Goal: Contribute content: Add original content to the website for others to see

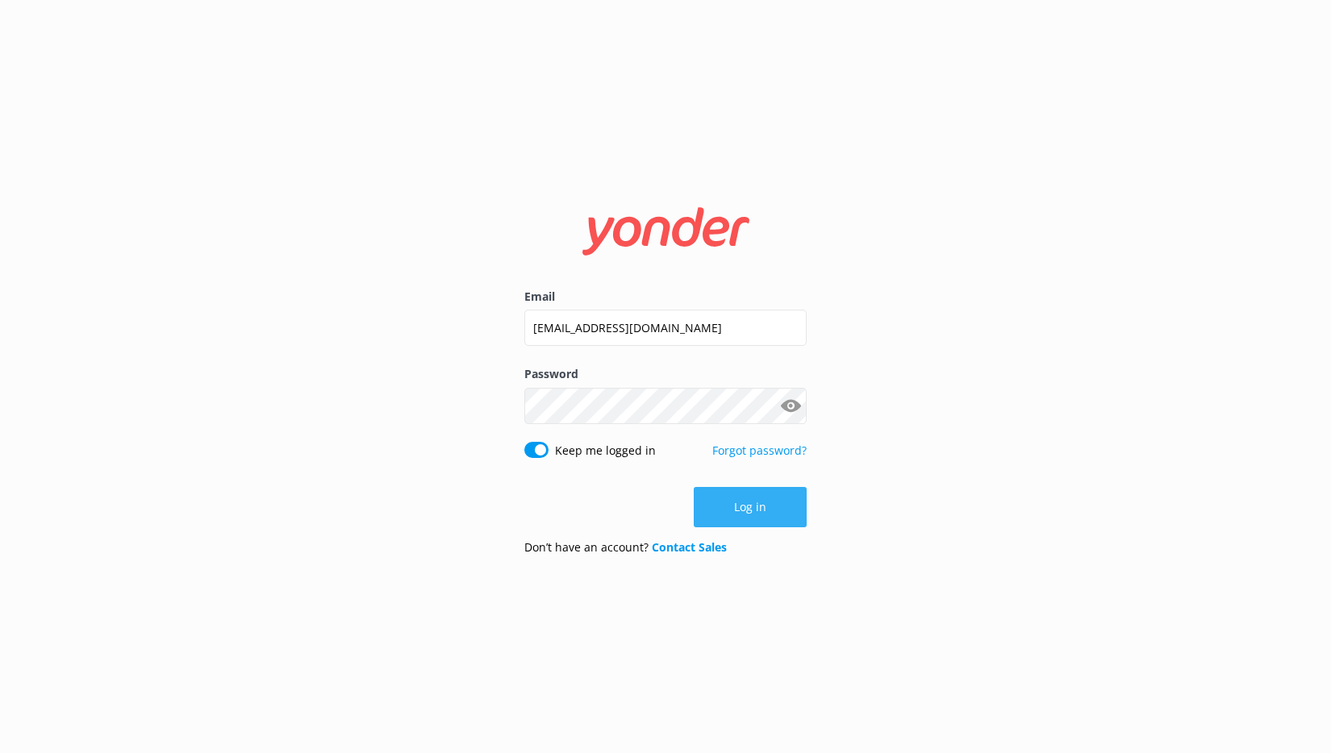
click at [744, 511] on button "Log in" at bounding box center [750, 507] width 113 height 40
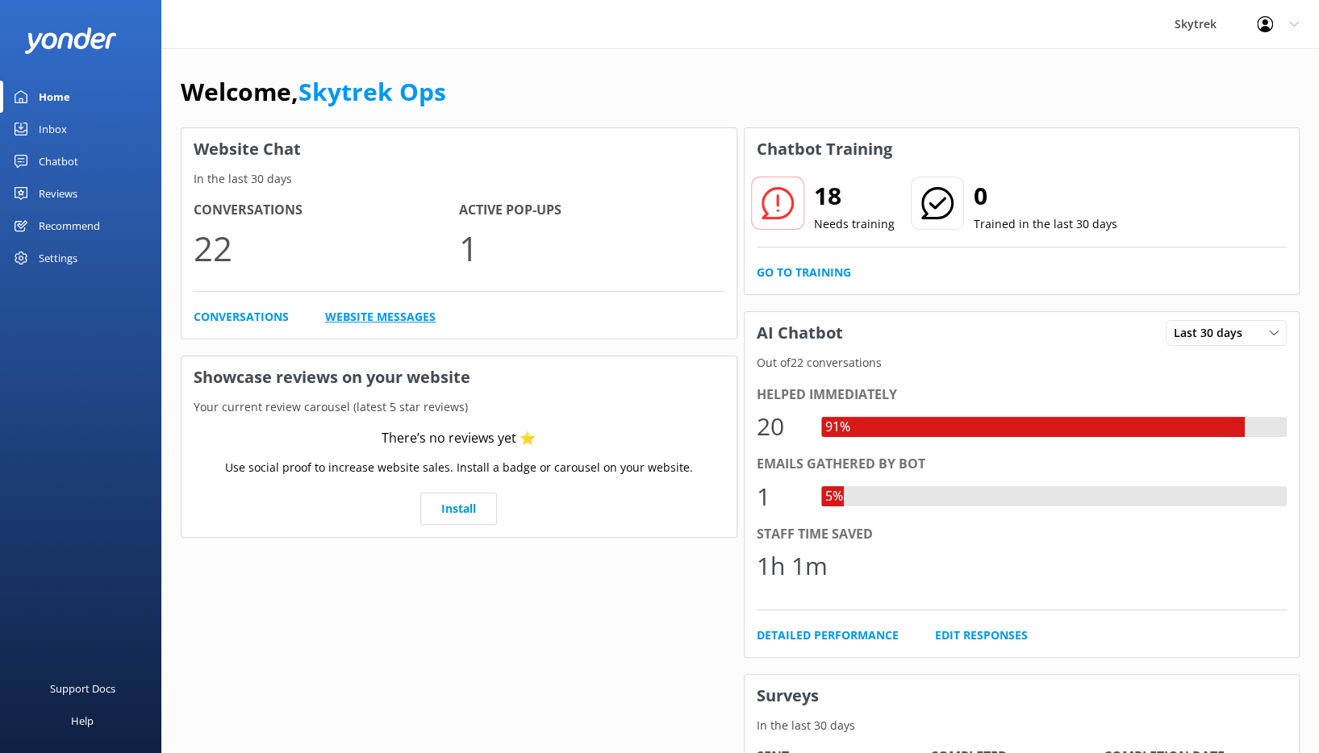
click at [403, 311] on link "Website Messages" at bounding box center [380, 317] width 111 height 18
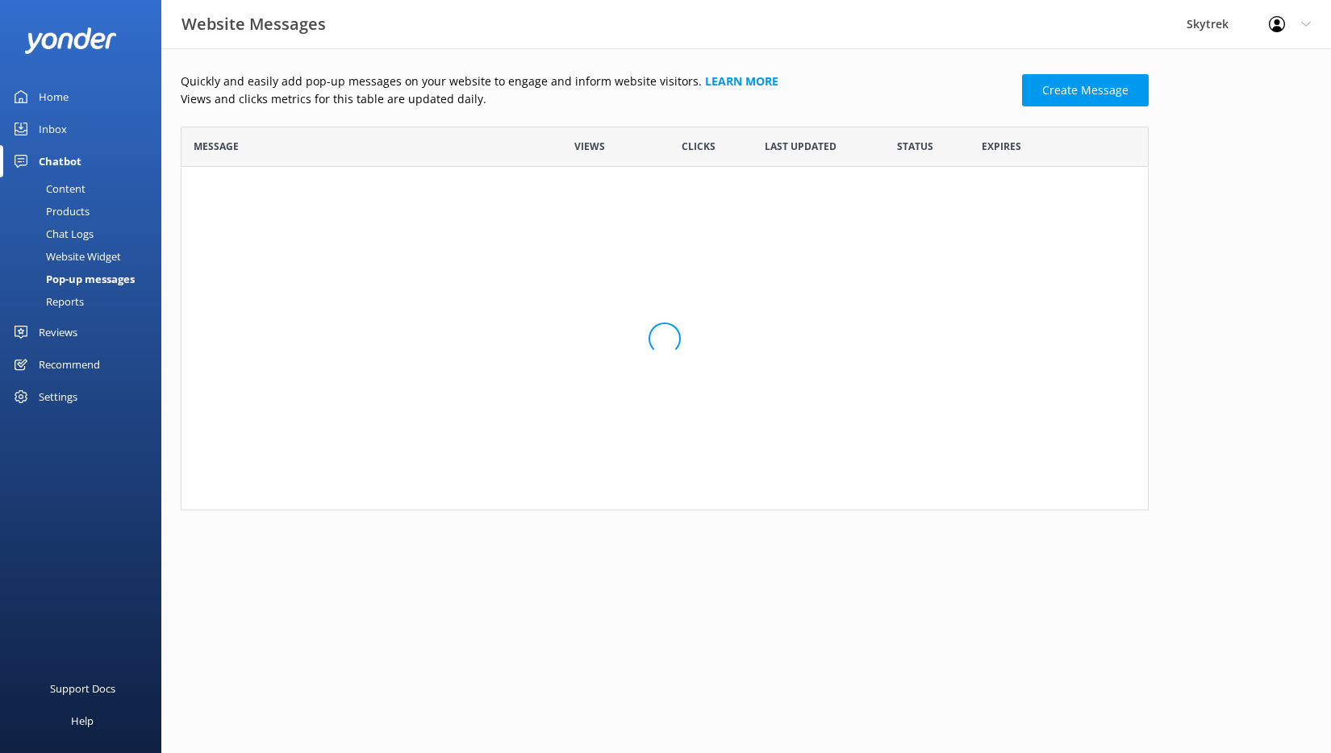
scroll to position [97, 955]
click at [308, 189] on link "Our winter paragliding trips from the top of Co..." at bounding box center [359, 193] width 330 height 18
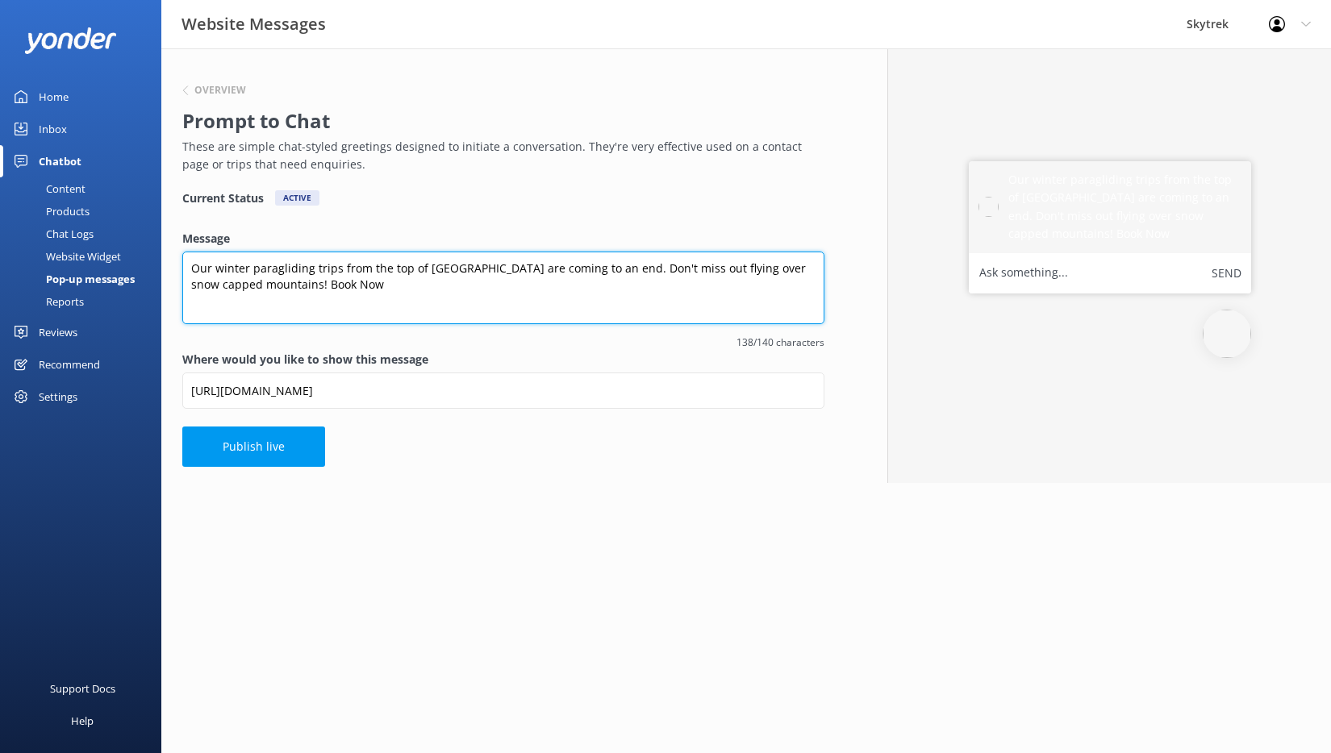
drag, startPoint x: 292, startPoint y: 285, endPoint x: 188, endPoint y: 267, distance: 105.6
click at [188, 267] on textarea "Our winter paragliding trips from the top of [GEOGRAPHIC_DATA] are coming to an…" at bounding box center [503, 288] width 642 height 73
drag, startPoint x: 599, startPoint y: 267, endPoint x: 190, endPoint y: 267, distance: 409.0
click at [190, 267] on textarea "Access to the top of [GEOGRAPHIC_DATA] will come to an end after [DATE]. Book N…" at bounding box center [503, 288] width 642 height 73
click at [703, 270] on textarea "Only ten days left to fly from the top of [GEOGRAPHIC_DATA]. [DATE] is looking …" at bounding box center [503, 288] width 642 height 73
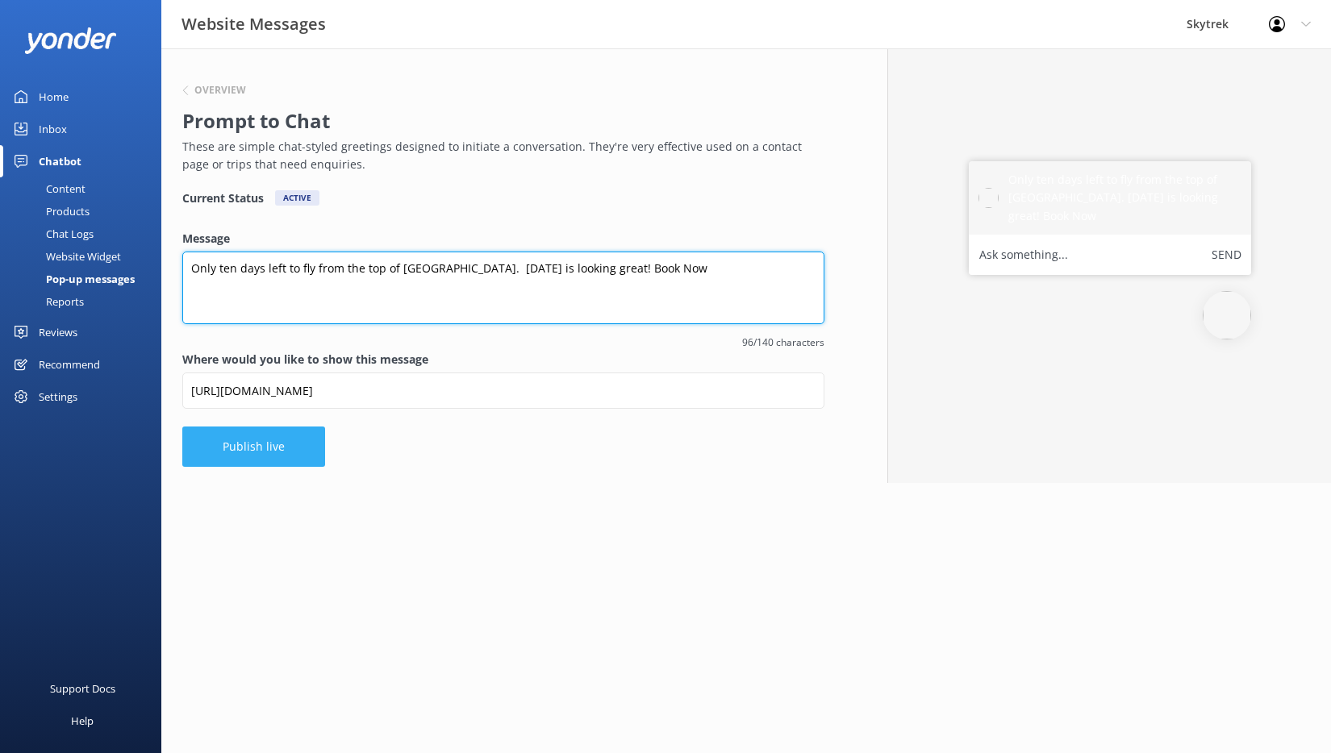
type textarea "Only ten days left to fly from the top of [GEOGRAPHIC_DATA]. [DATE] is looking …"
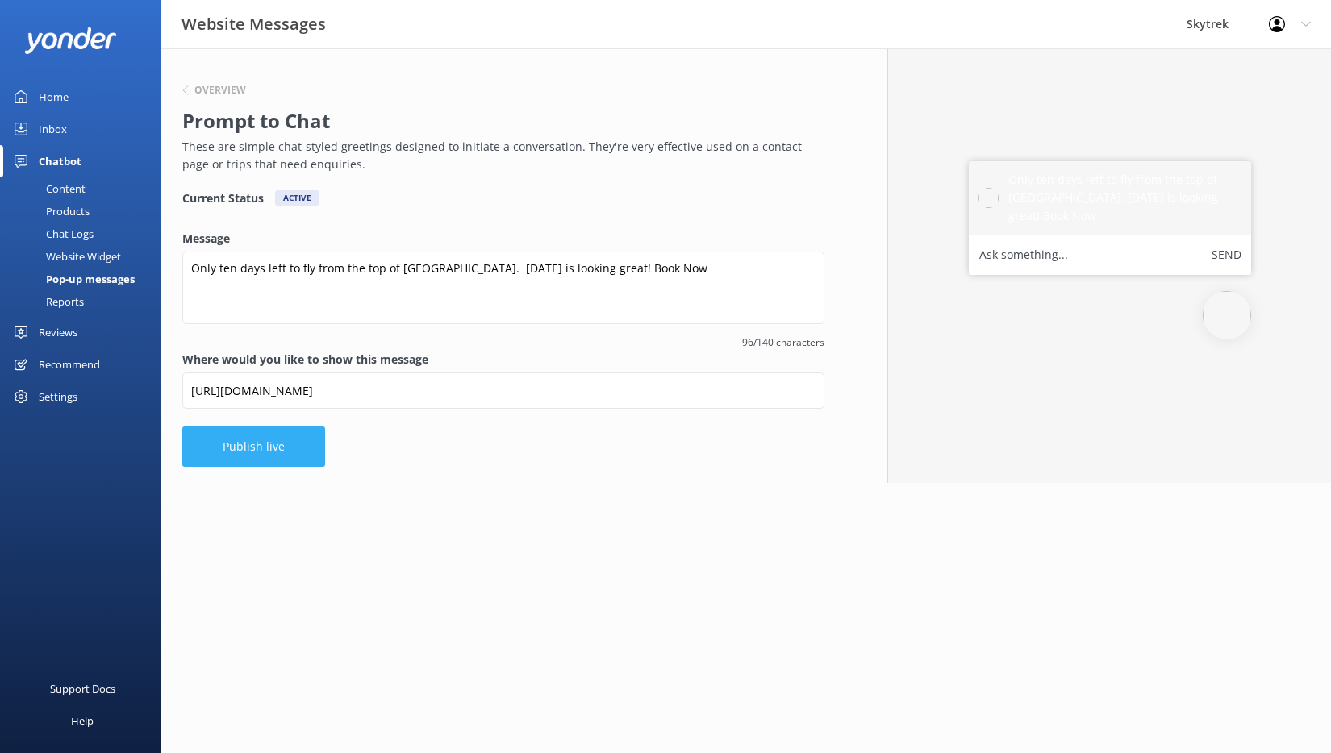
click at [236, 446] on button "Publish live" at bounding box center [253, 447] width 143 height 40
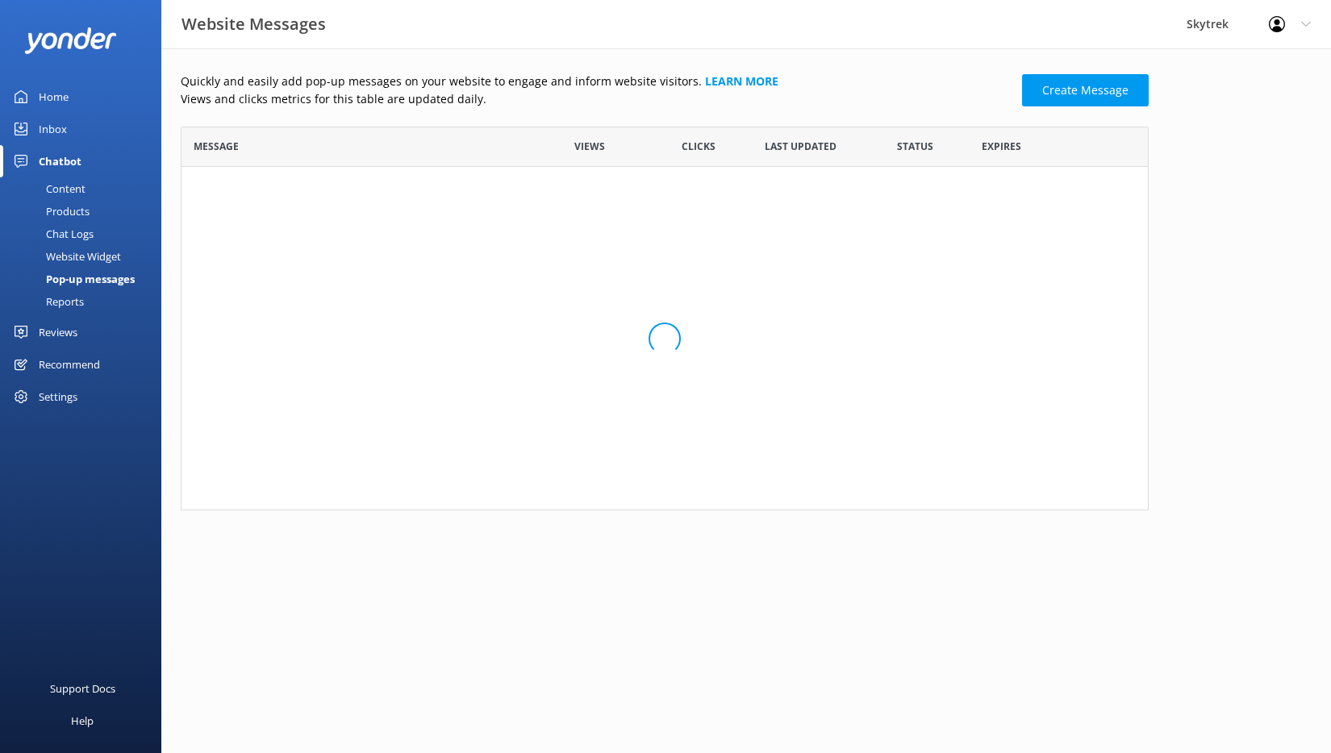
scroll to position [97, 955]
click at [52, 94] on div "Home" at bounding box center [54, 97] width 30 height 32
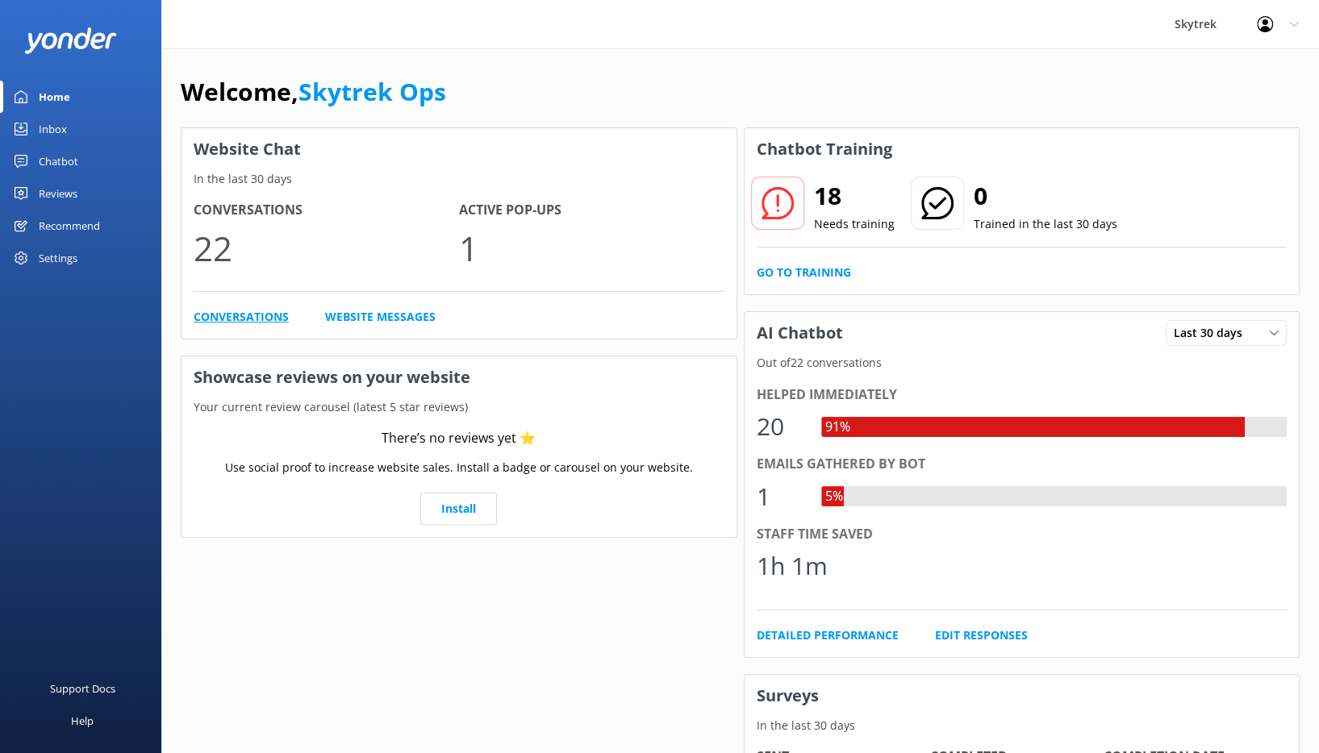
click at [262, 322] on link "Conversations" at bounding box center [241, 317] width 95 height 18
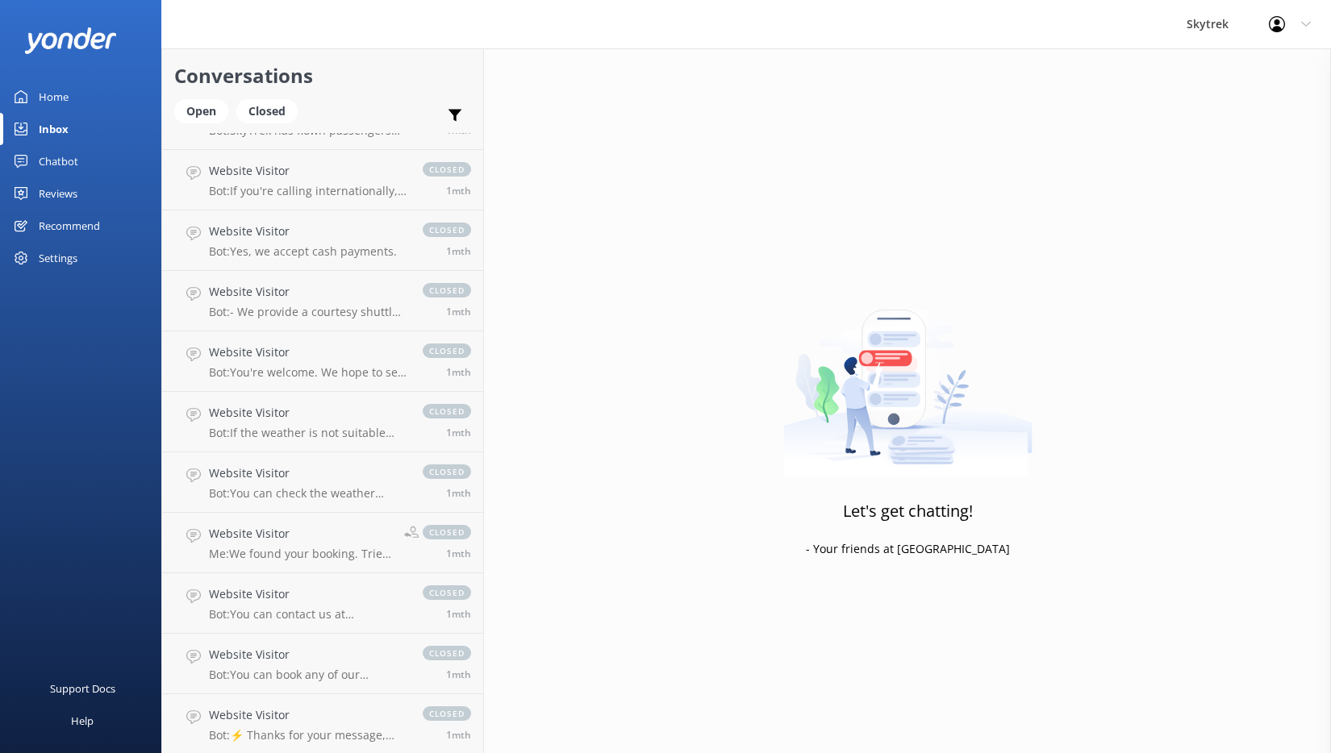
scroll to position [1944, 0]
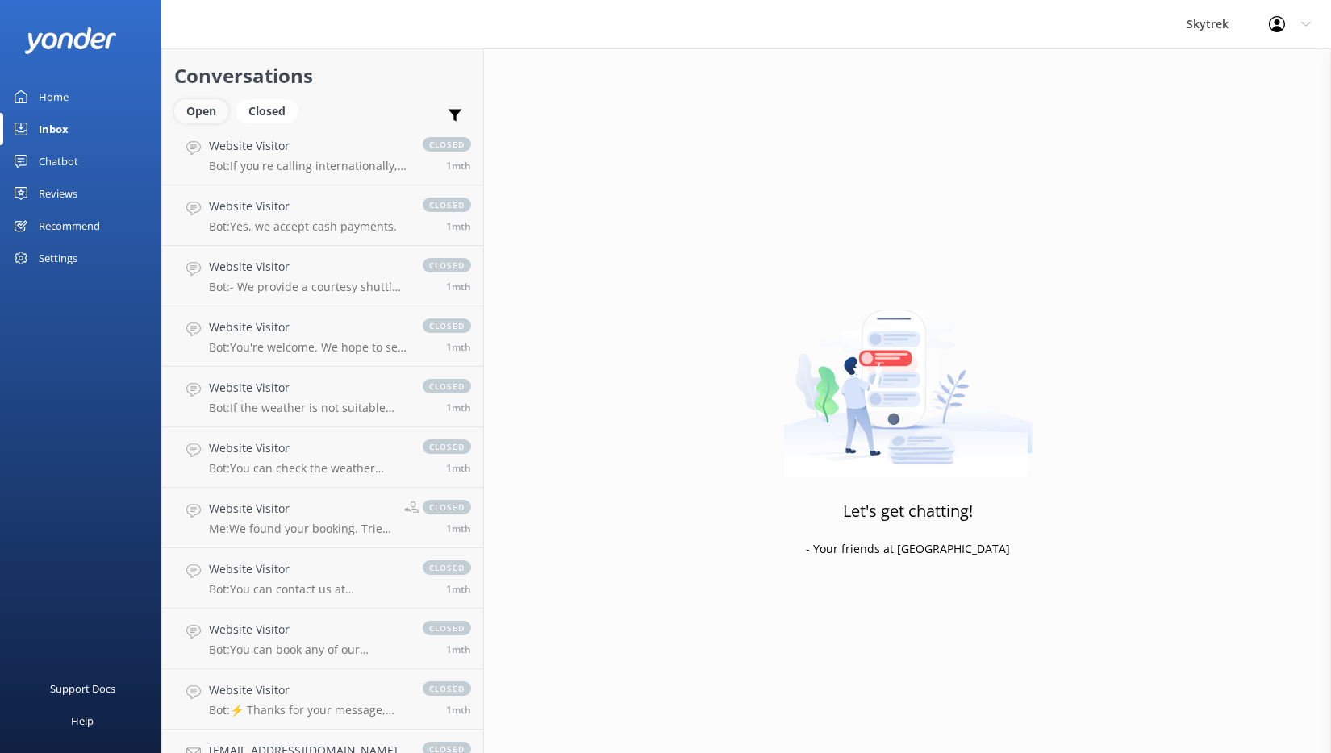
click at [204, 109] on div "Open" at bounding box center [201, 111] width 54 height 24
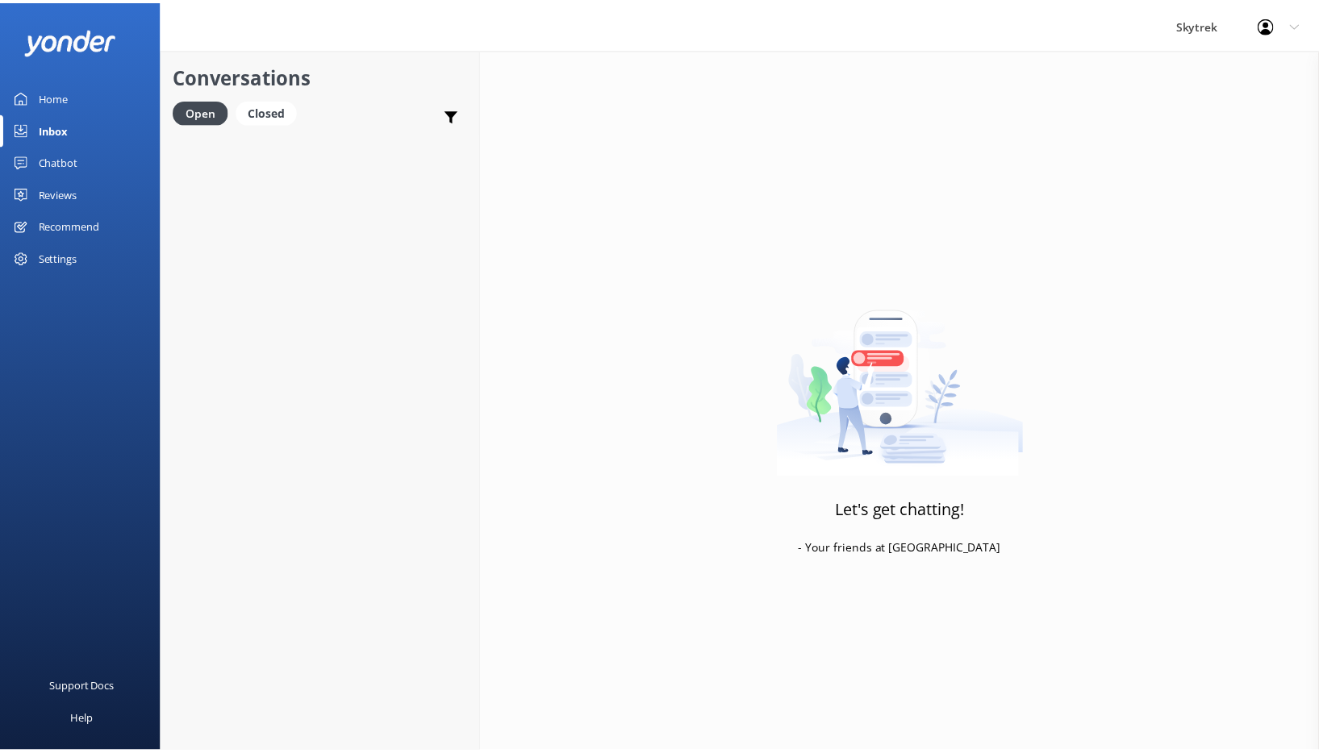
scroll to position [132, 0]
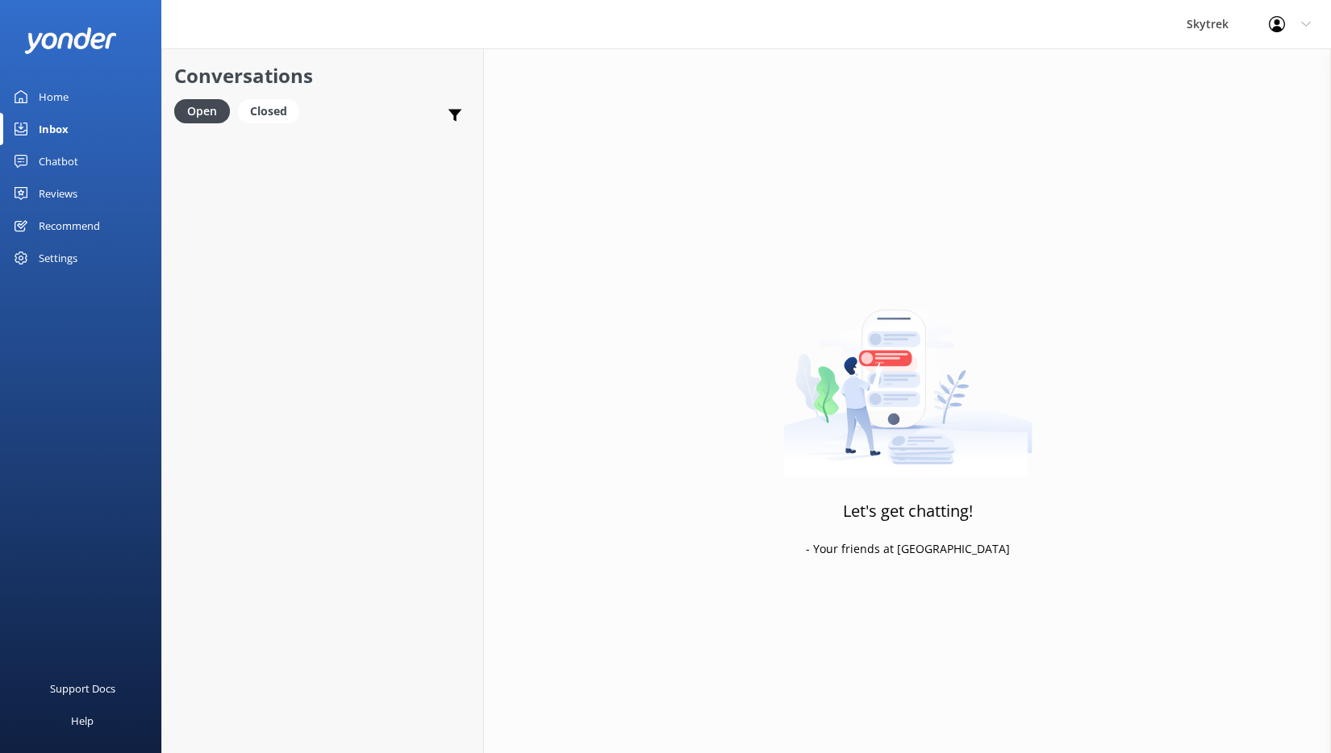
click at [53, 90] on div "Home" at bounding box center [54, 97] width 30 height 32
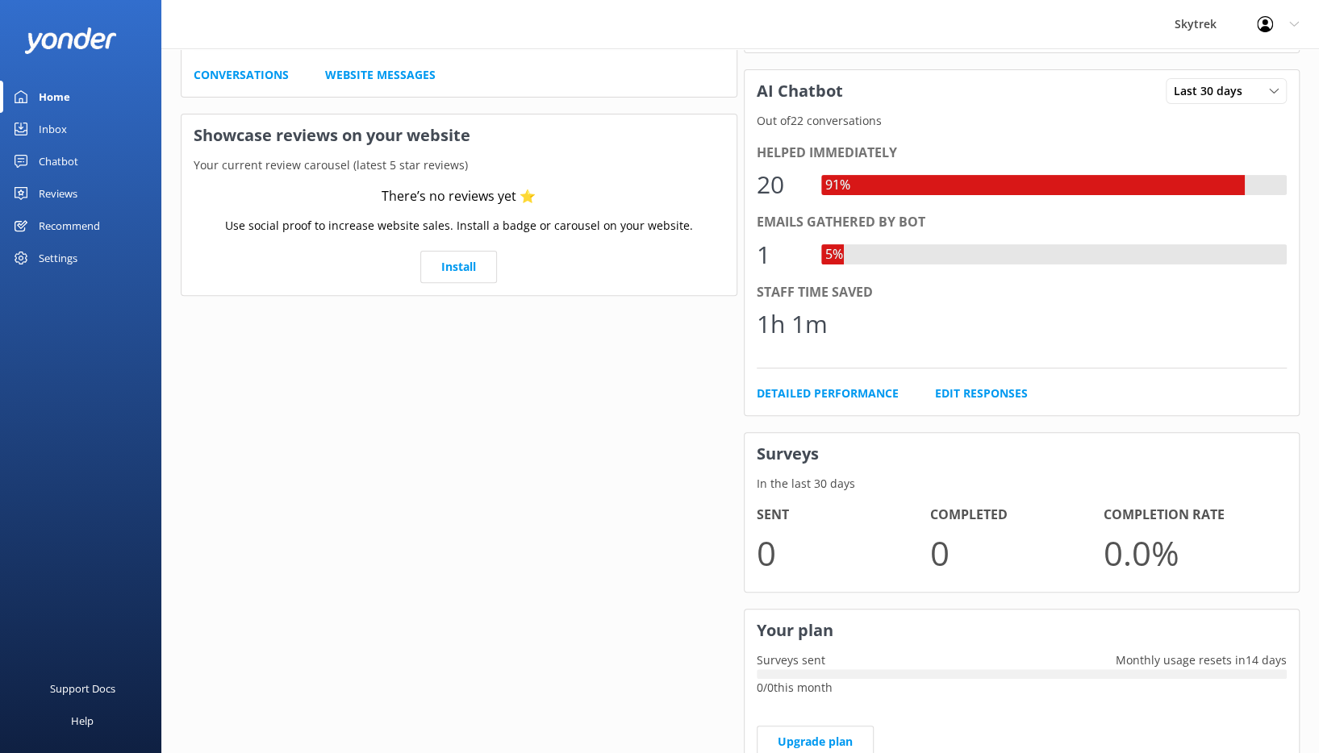
scroll to position [304, 0]
